Goal: Information Seeking & Learning: Learn about a topic

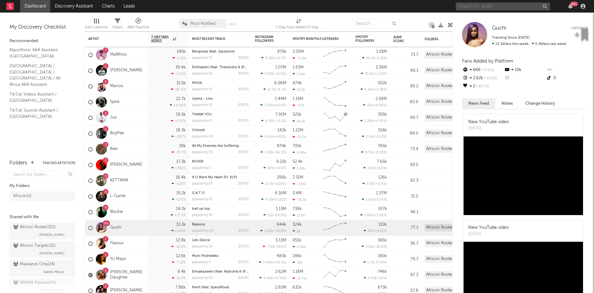
click at [475, 4] on input "text" at bounding box center [503, 7] width 94 height 8
type input "nkosazana"
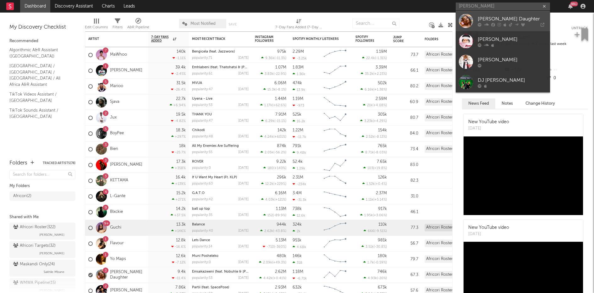
click at [475, 20] on div "Nkosazana Daughter" at bounding box center [512, 19] width 69 height 8
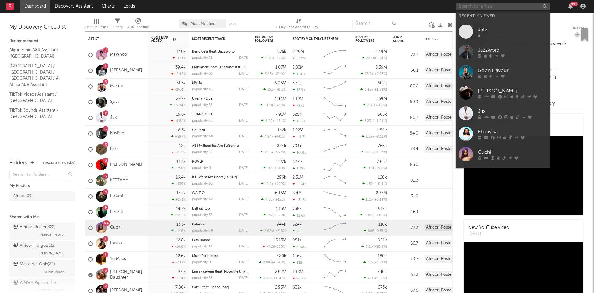
click at [475, 8] on input "text" at bounding box center [503, 7] width 94 height 8
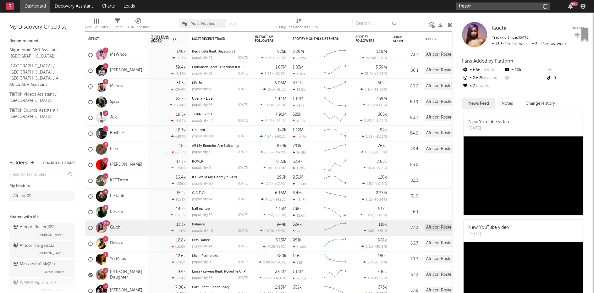
type input "tresor"
click at [475, 8] on input "tresor" at bounding box center [503, 7] width 94 height 8
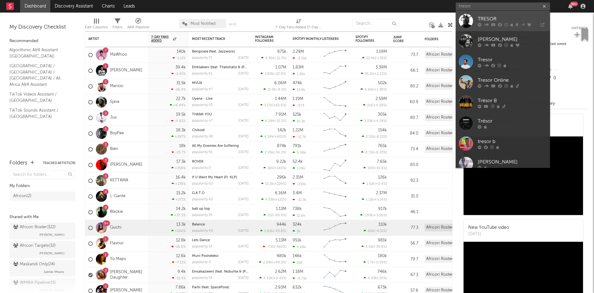
click at [475, 20] on div "TRESOR" at bounding box center [512, 19] width 69 height 8
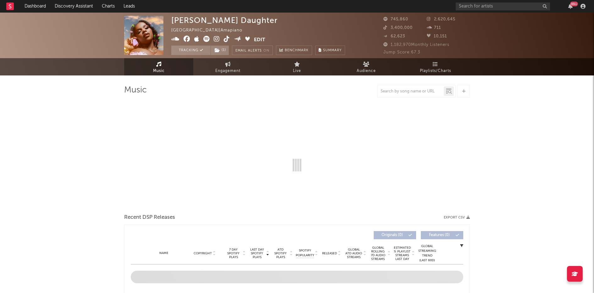
select select "6m"
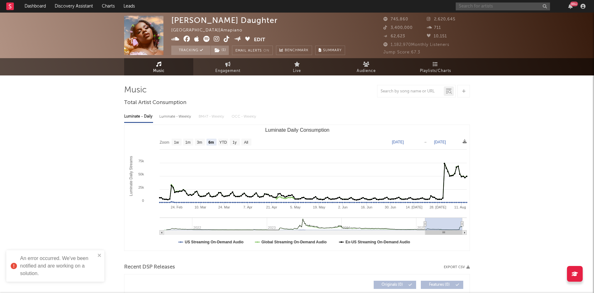
click at [469, 9] on input "text" at bounding box center [503, 7] width 94 height 8
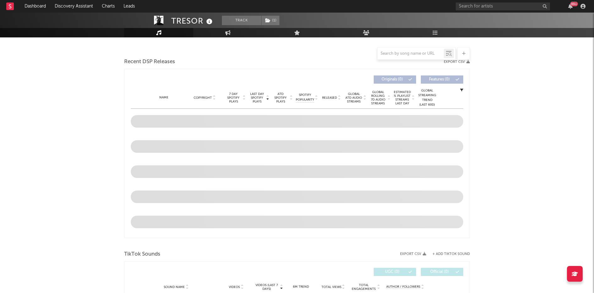
scroll to position [205, 0]
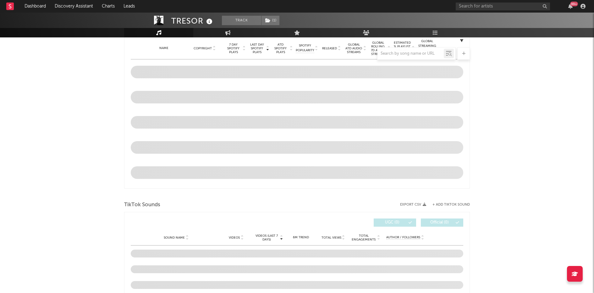
select select "6m"
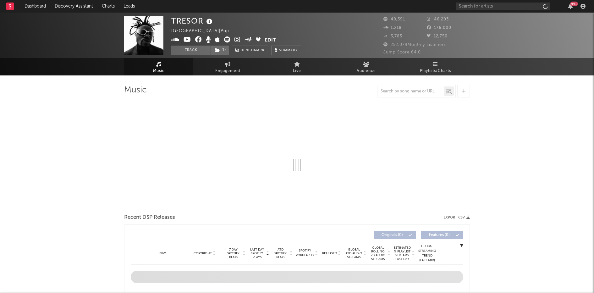
select select "6m"
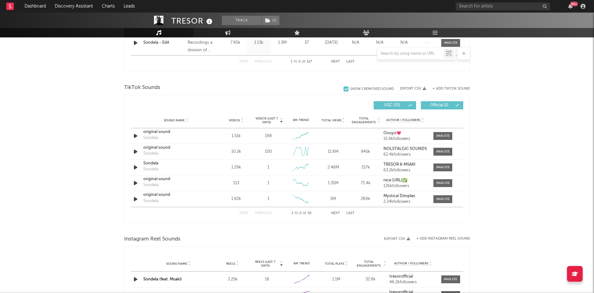
scroll to position [381, 0]
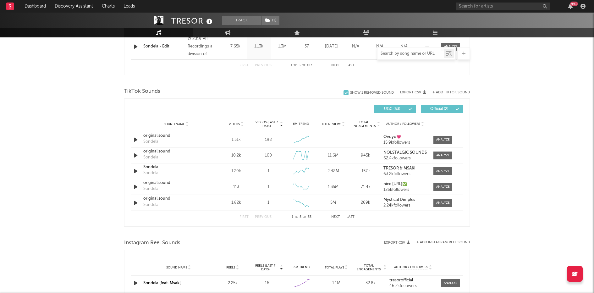
click at [408, 51] on input "text" at bounding box center [410, 53] width 66 height 5
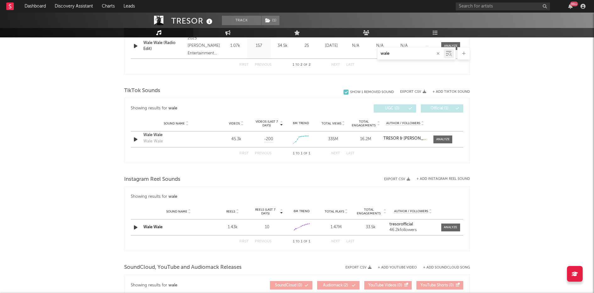
scroll to position [303, 0]
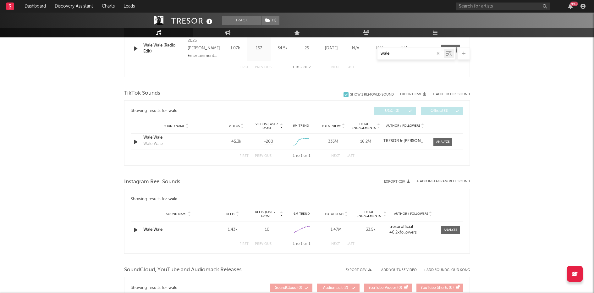
type input "wale"
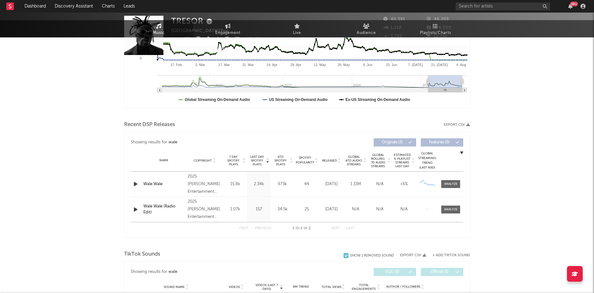
scroll to position [0, 0]
